Goal: Transaction & Acquisition: Purchase product/service

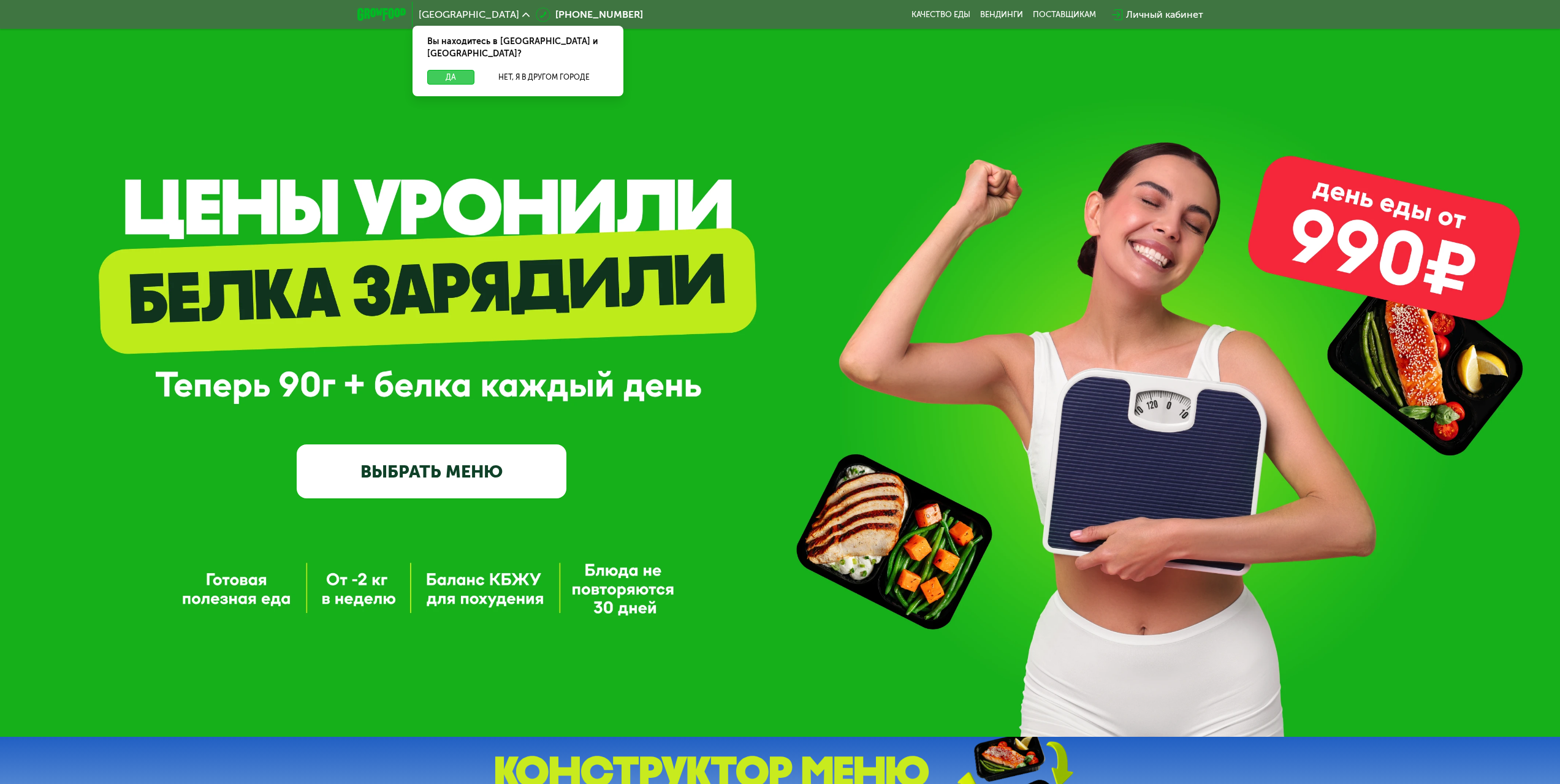
click at [461, 70] on button "Да" at bounding box center [451, 77] width 47 height 15
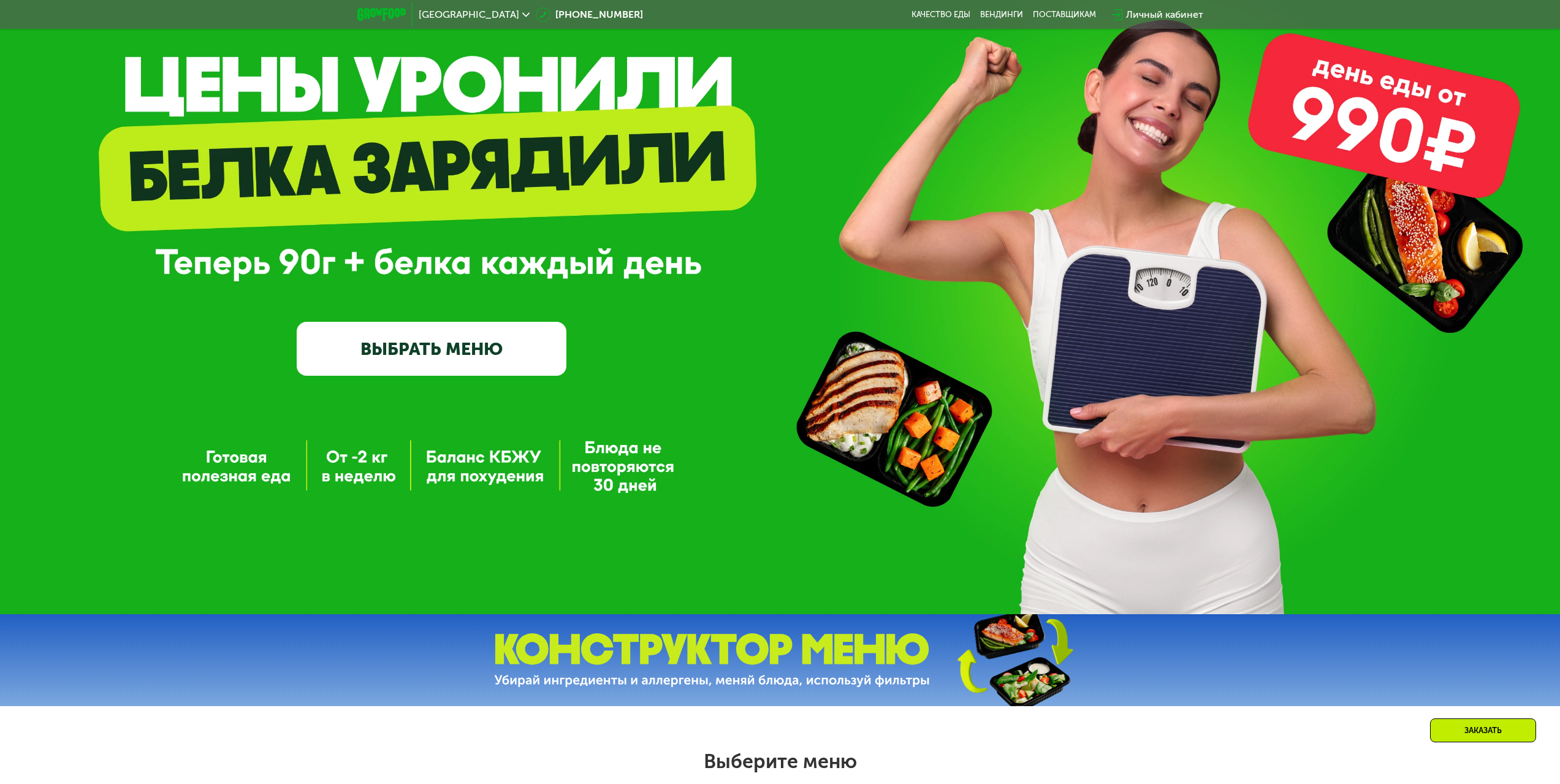
scroll to position [184, 0]
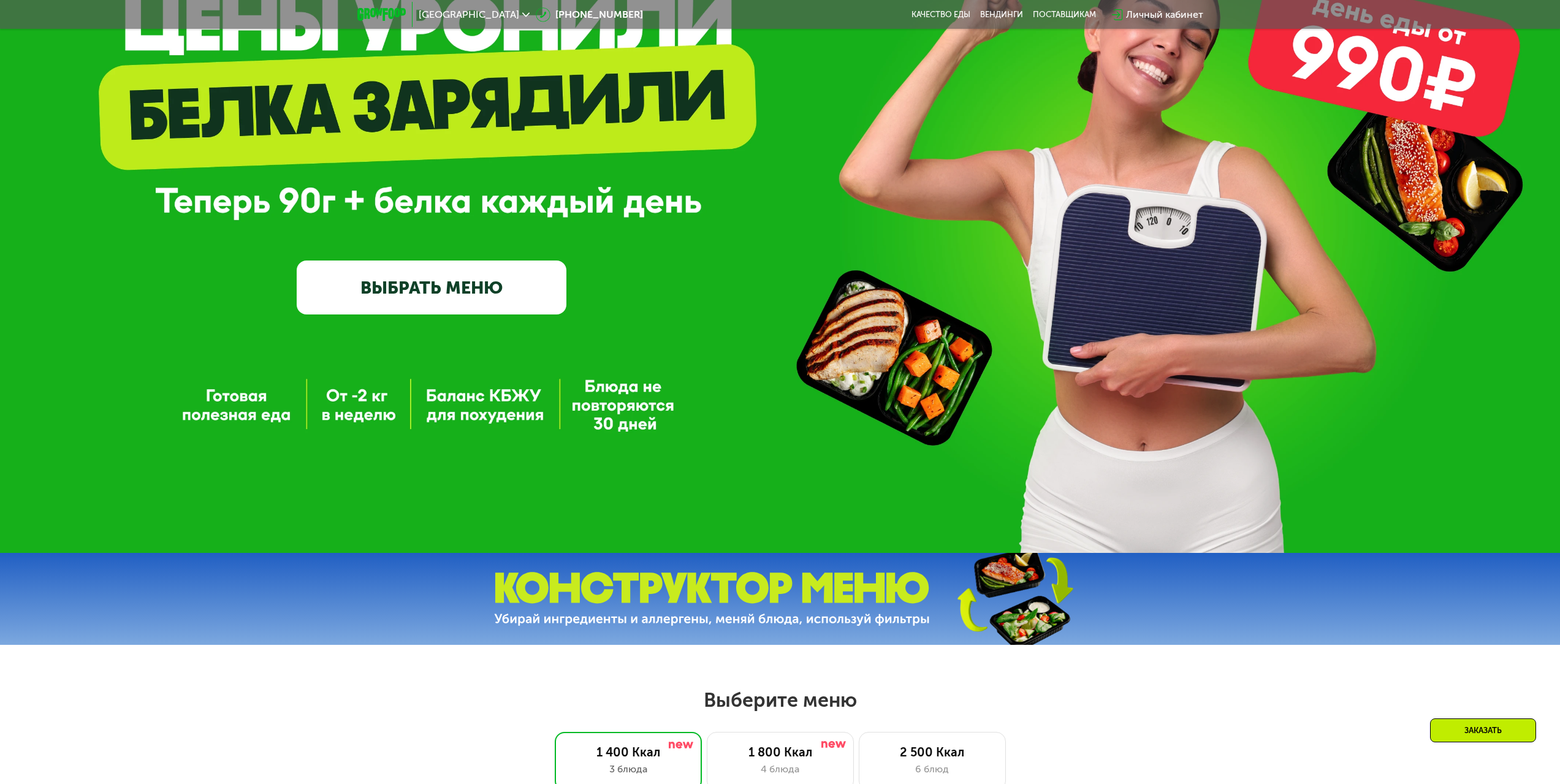
click at [365, 301] on link "ВЫБРАТЬ МЕНЮ" at bounding box center [432, 287] width 270 height 54
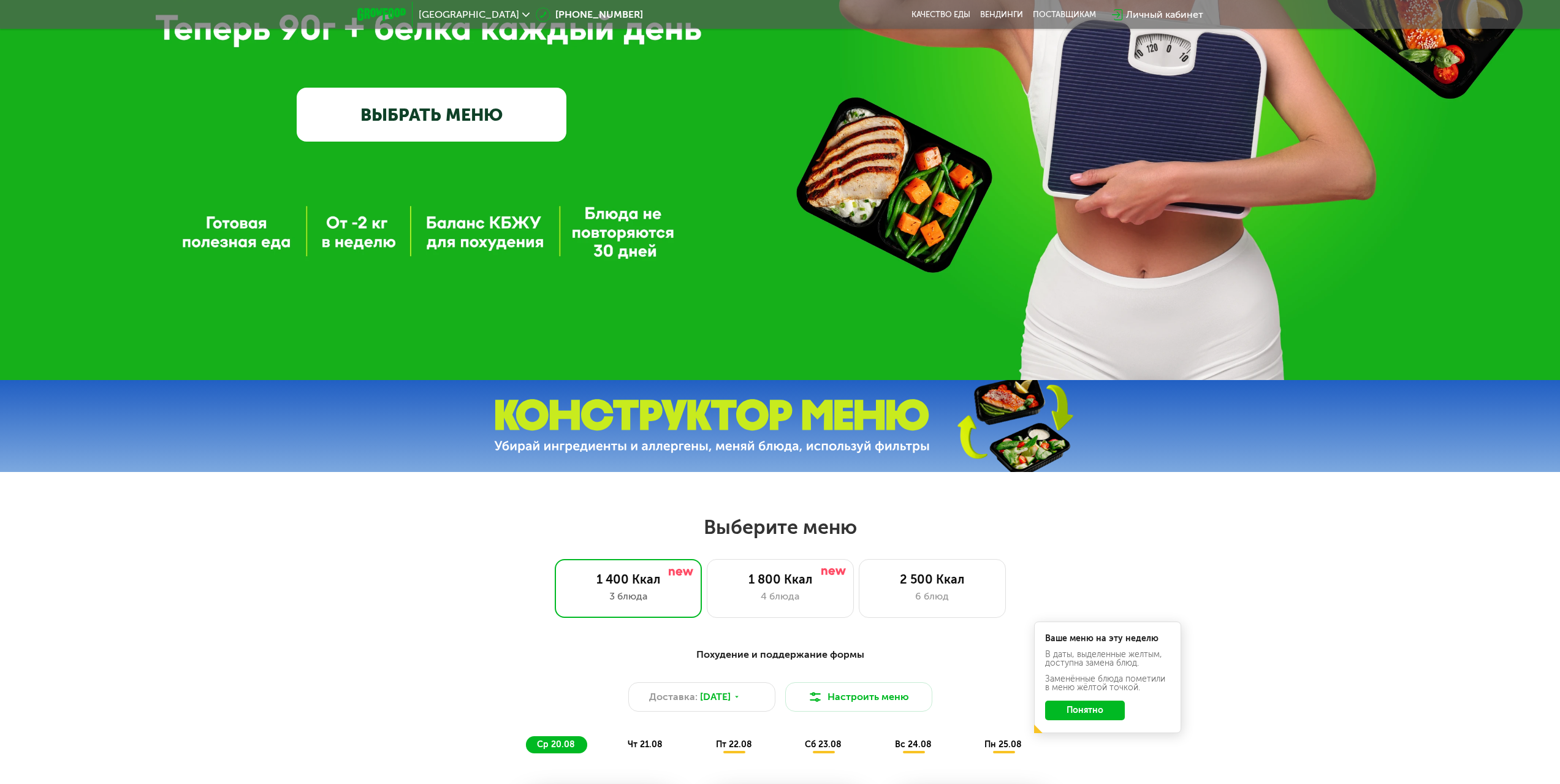
scroll to position [0, 0]
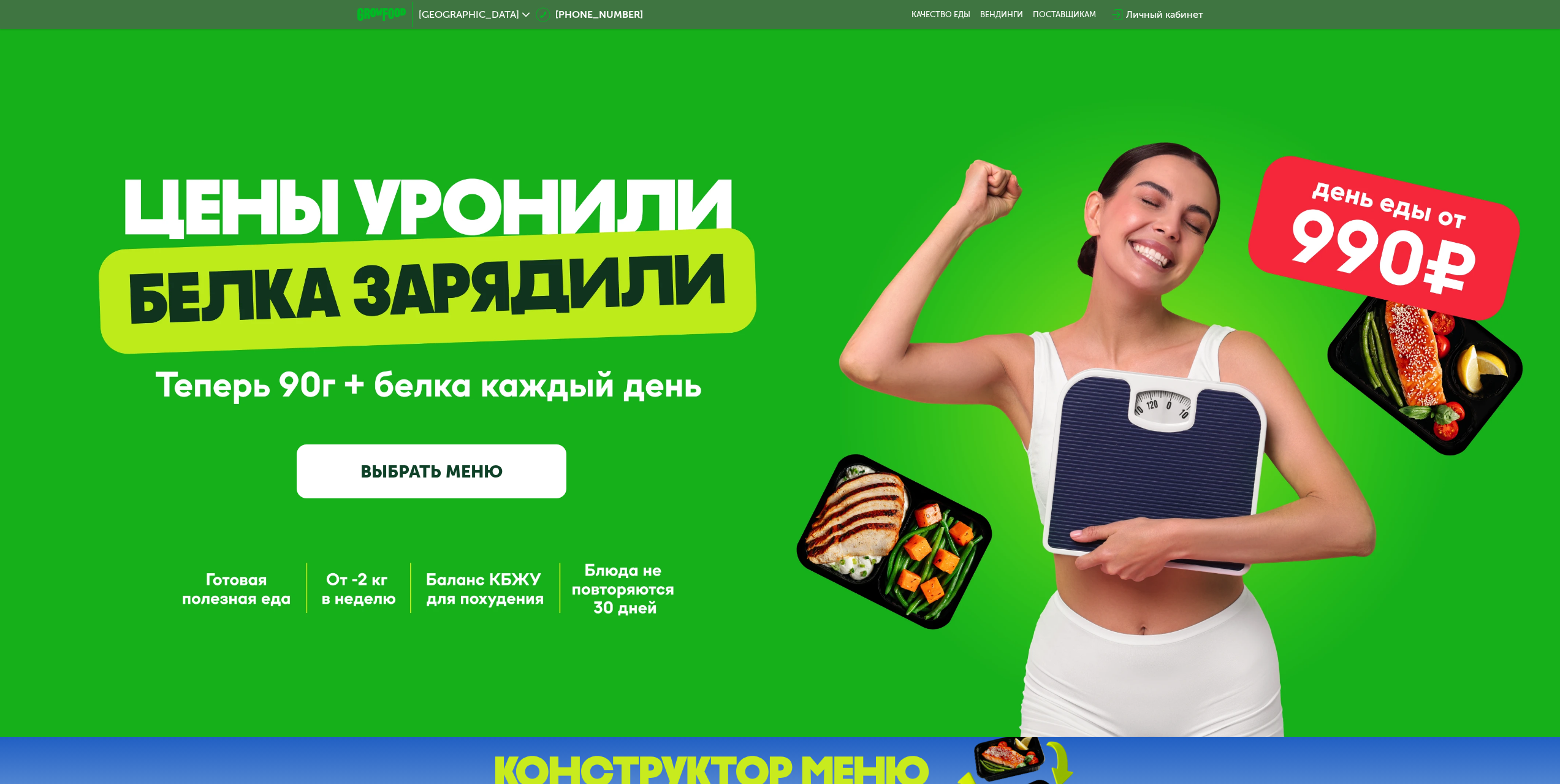
click at [503, 479] on link "ВЫБРАТЬ МЕНЮ" at bounding box center [432, 471] width 270 height 54
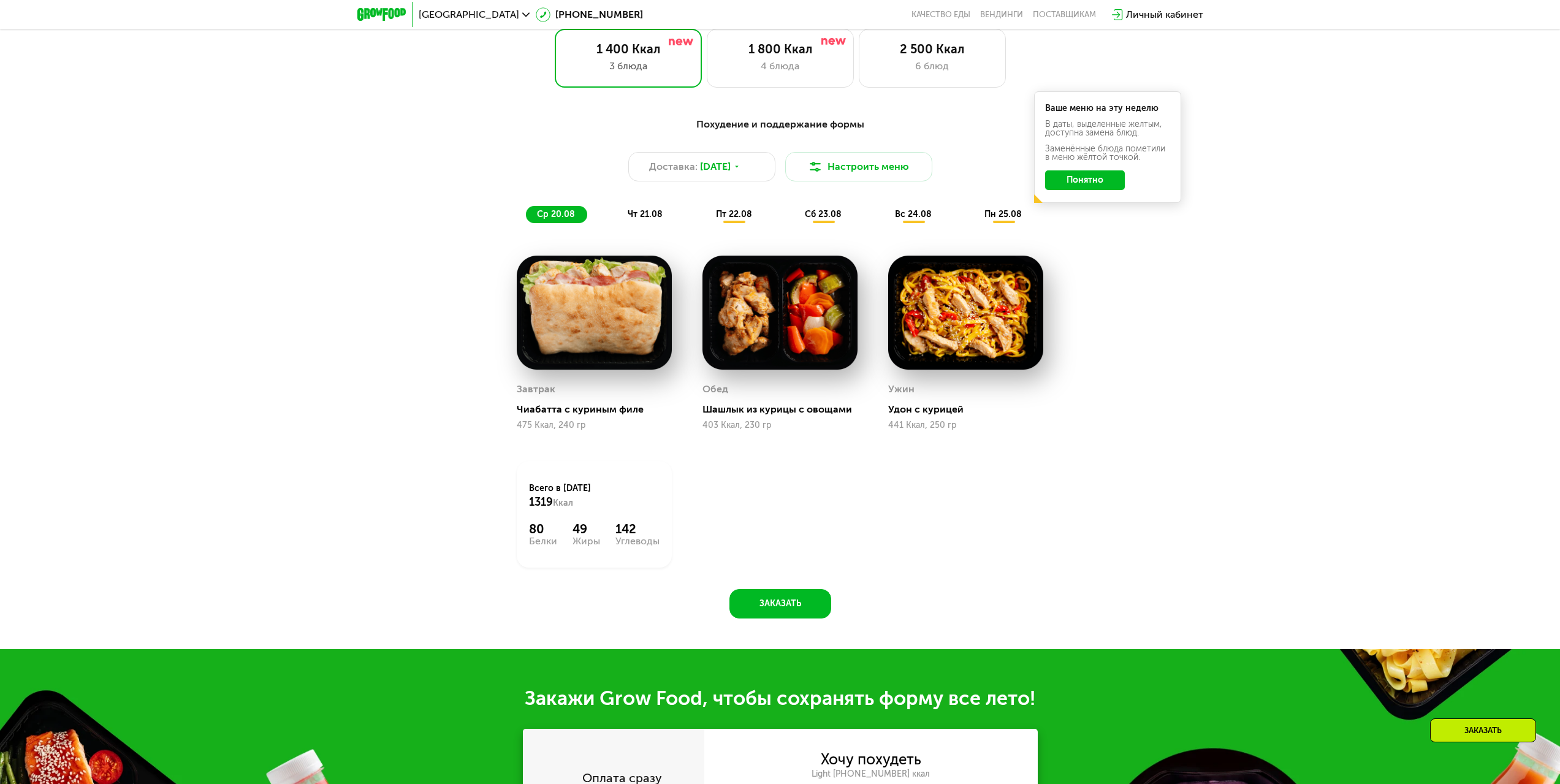
scroll to position [703, 0]
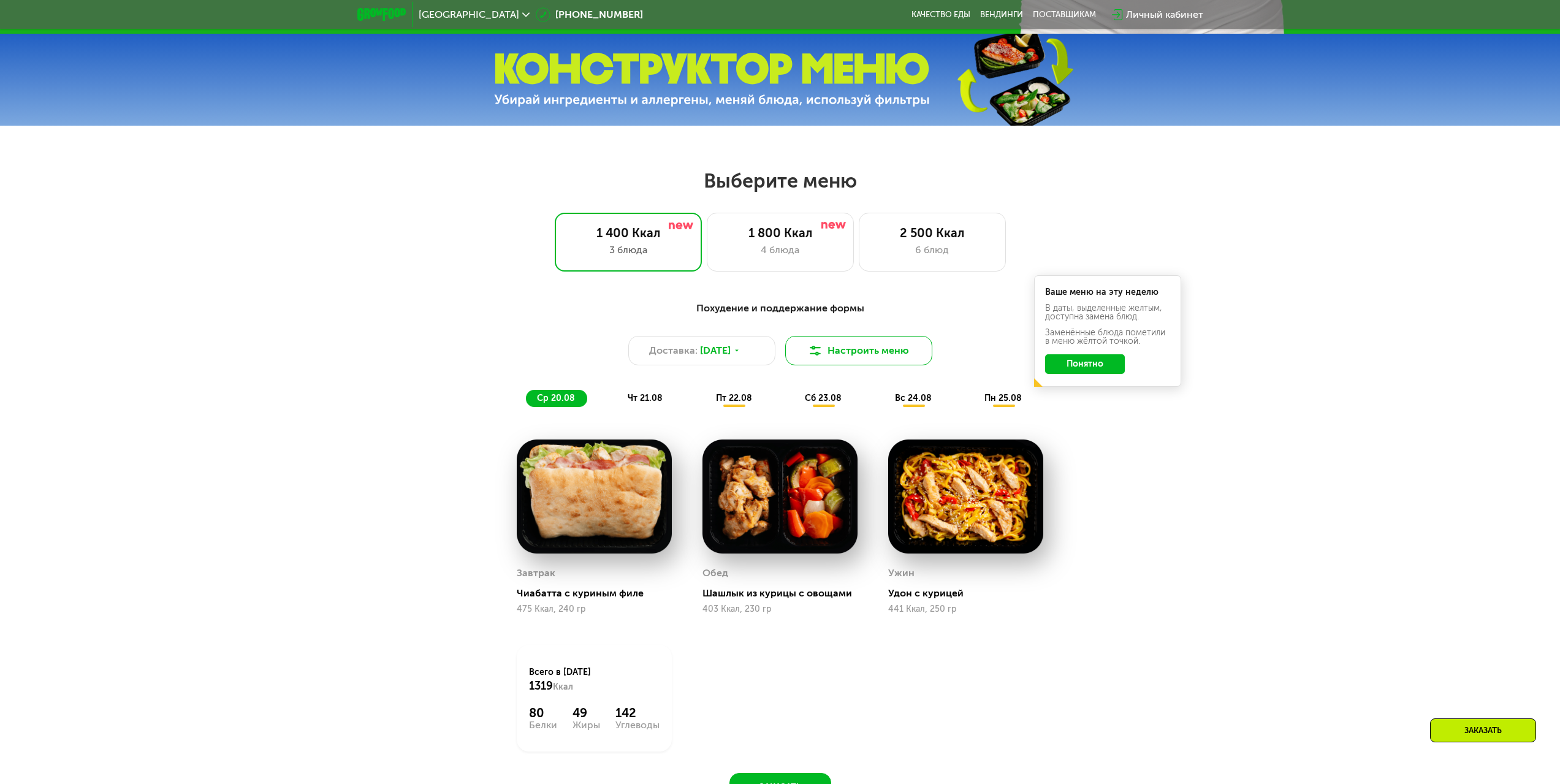
click at [811, 353] on img at bounding box center [815, 350] width 15 height 15
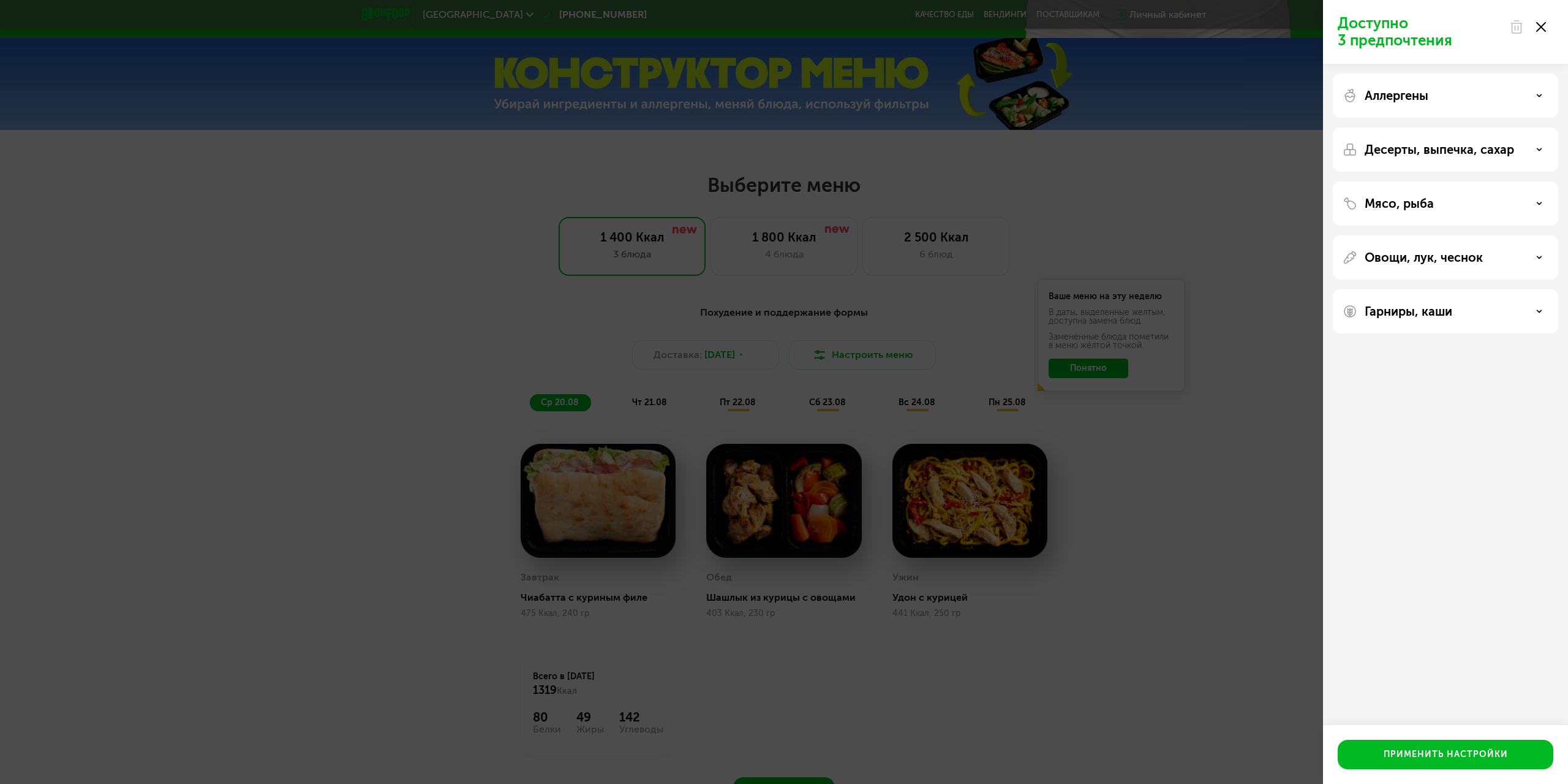
click at [231, 402] on div "Доступно 3 предпочтения Аллергены Десерты, выпечка, сахар Мясо, рыба Овощи, лук…" at bounding box center [784, 392] width 1568 height 784
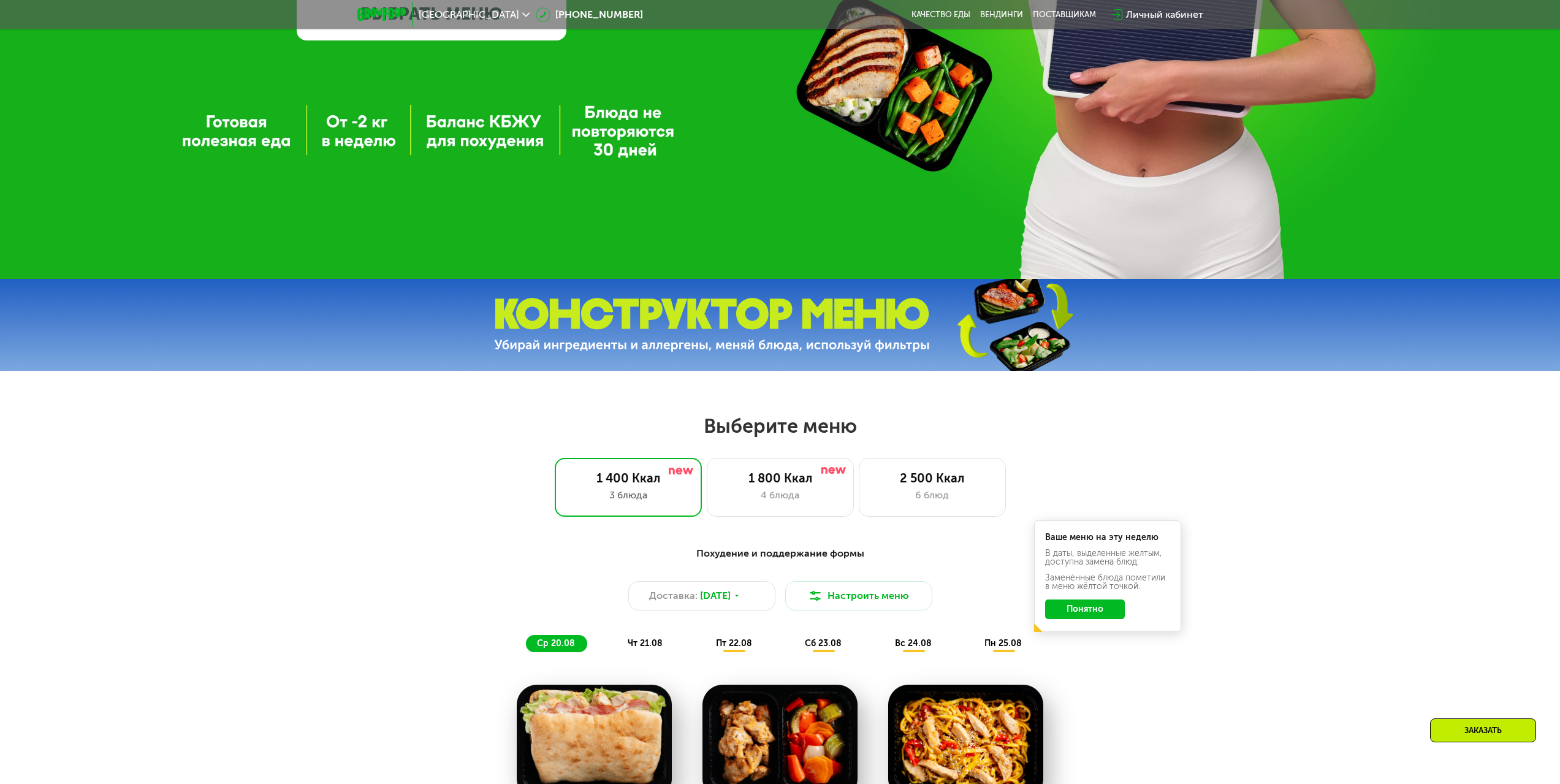
scroll to position [152, 0]
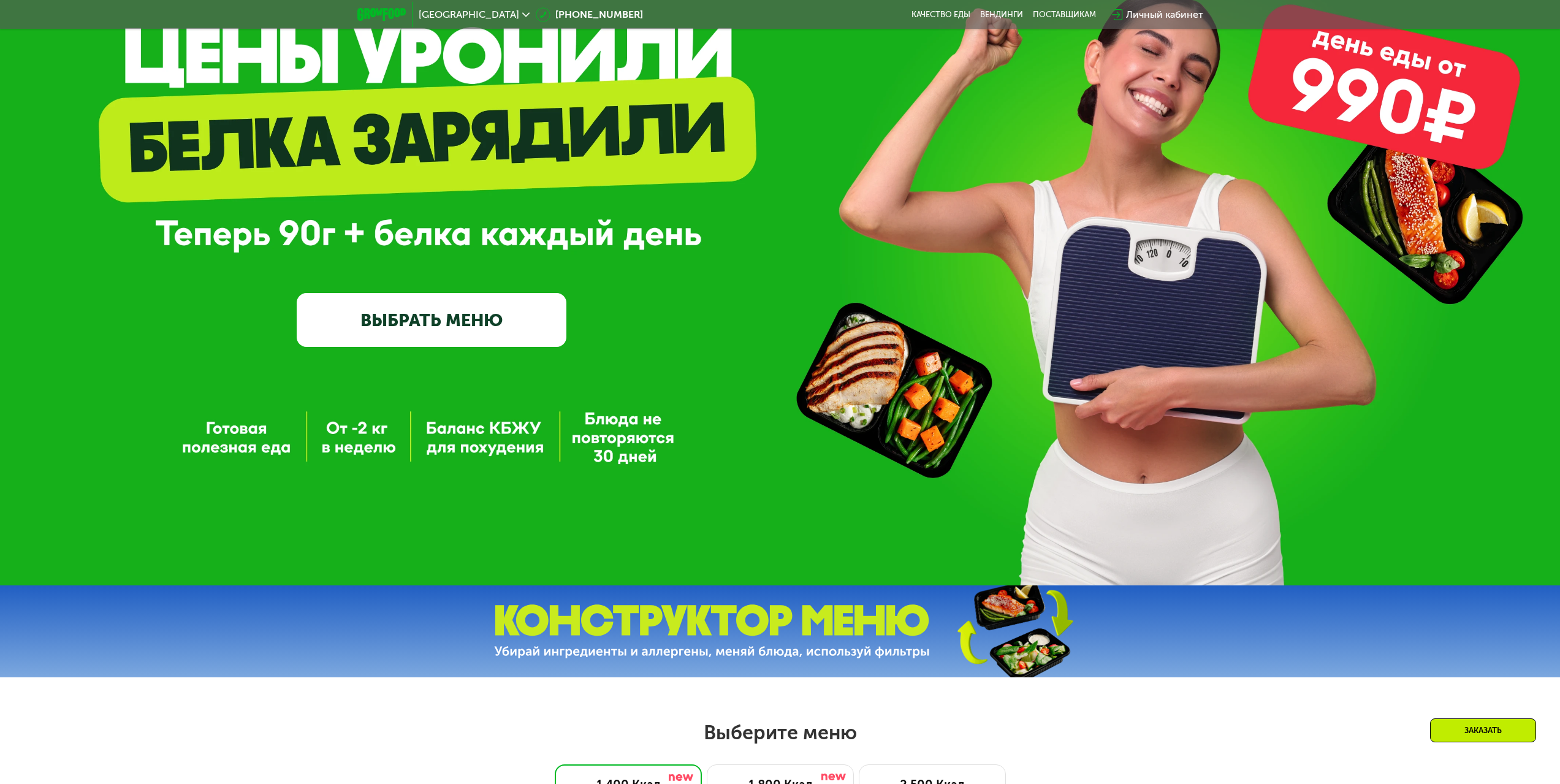
click at [389, 330] on link "ВЫБРАТЬ МЕНЮ" at bounding box center [432, 320] width 270 height 54
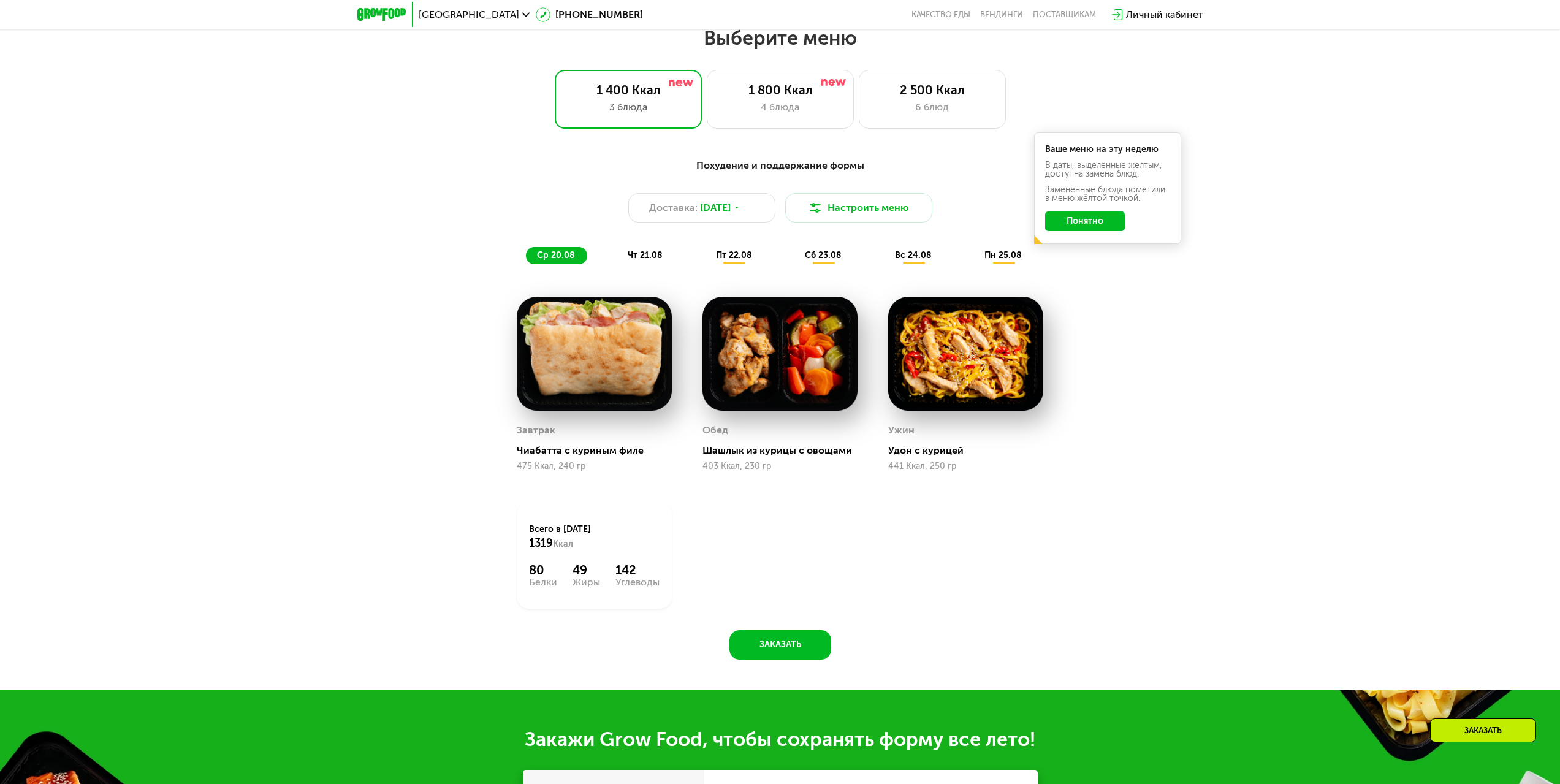
scroll to position [847, 0]
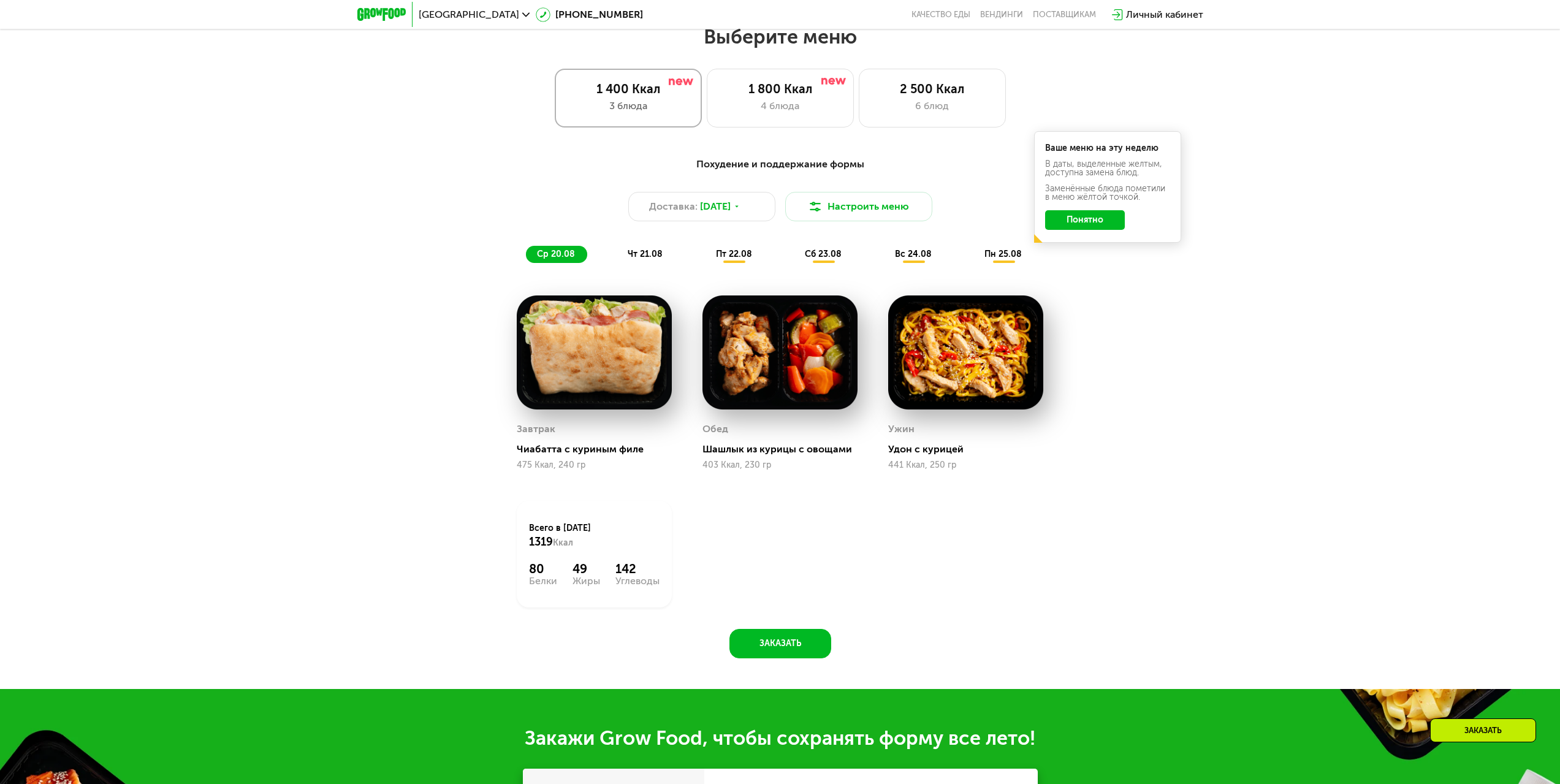
click at [627, 112] on div "3 блюда" at bounding box center [628, 106] width 121 height 15
click at [1069, 227] on button "Понятно" at bounding box center [1085, 220] width 80 height 20
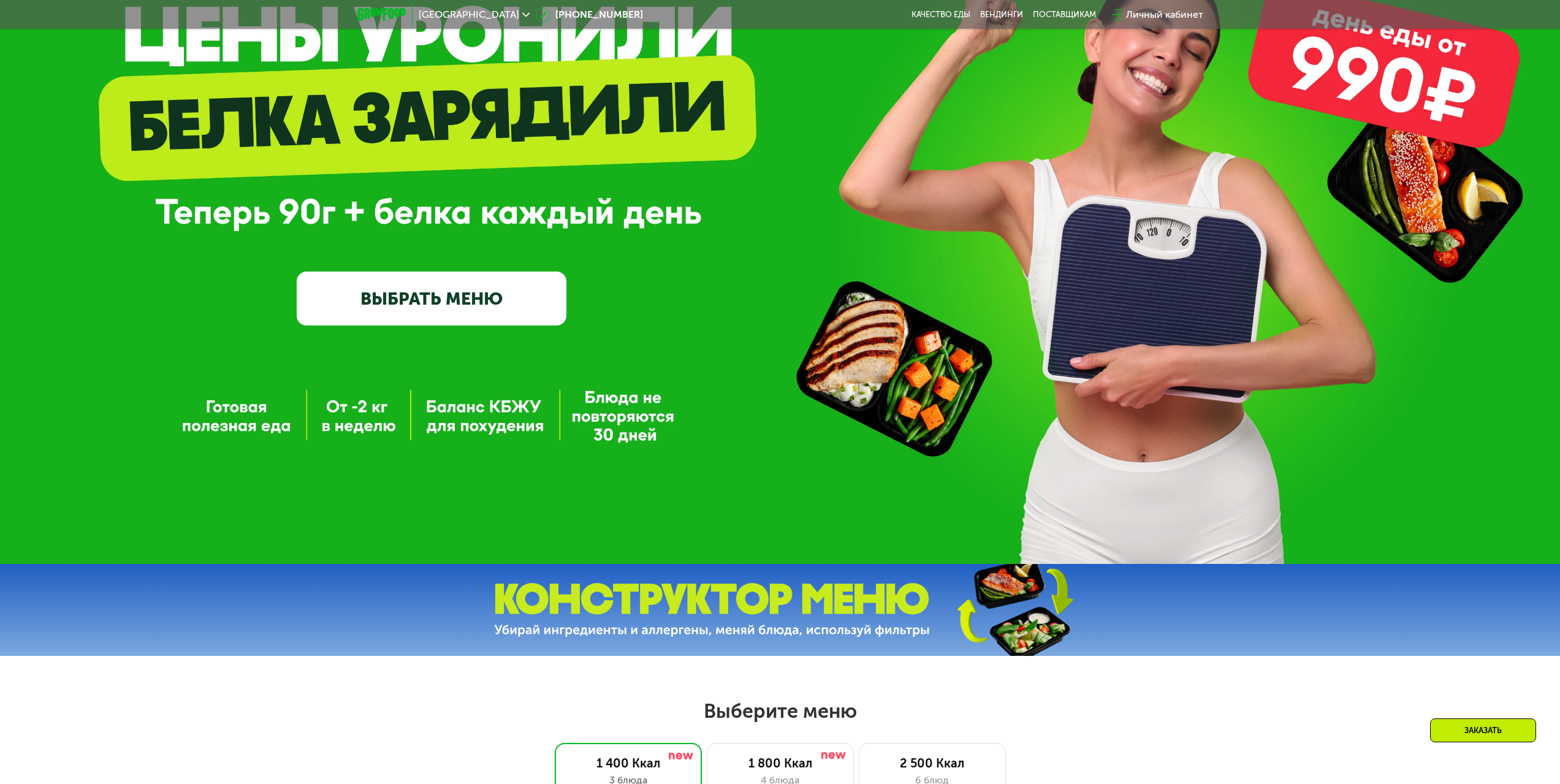
scroll to position [0, 0]
